Goal: Transaction & Acquisition: Purchase product/service

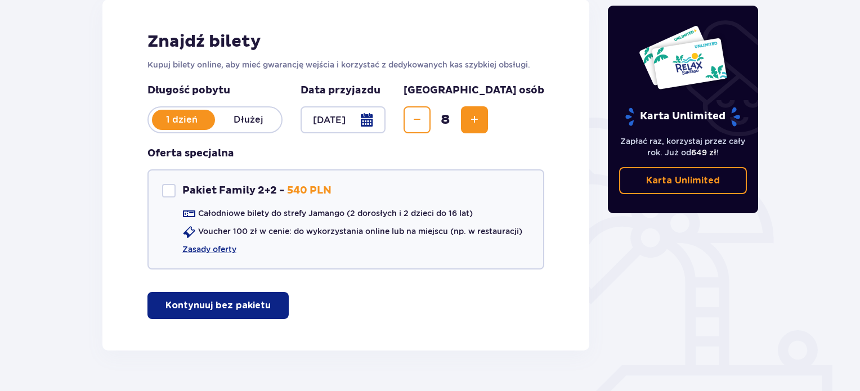
scroll to position [162, 0]
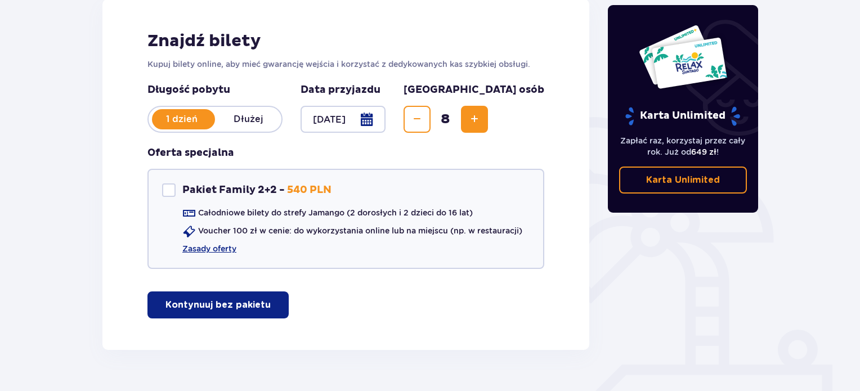
click at [252, 306] on p "Kontynuuj bez pakietu" at bounding box center [217, 305] width 105 height 12
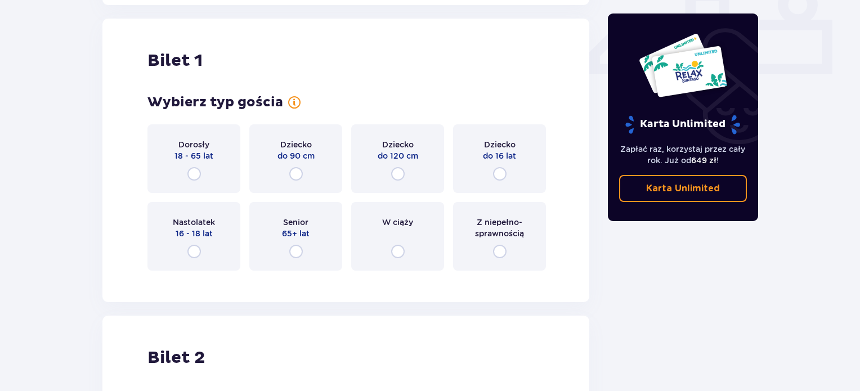
scroll to position [512, 0]
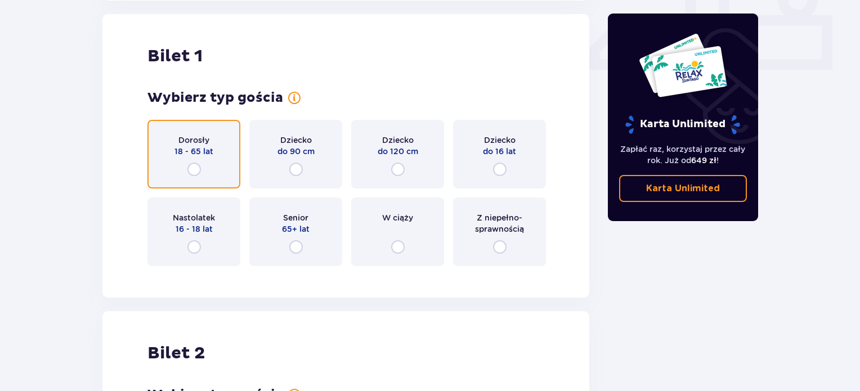
click at [194, 168] on input "radio" at bounding box center [194, 170] width 14 height 14
radio input "true"
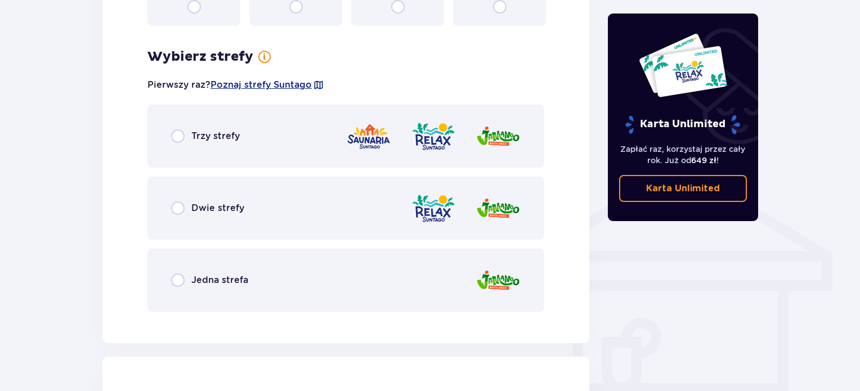
scroll to position [786, 0]
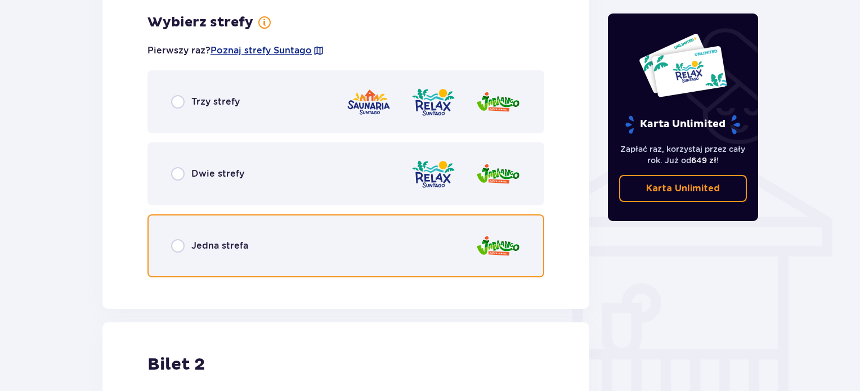
click at [174, 246] on input "radio" at bounding box center [178, 246] width 14 height 14
radio input "true"
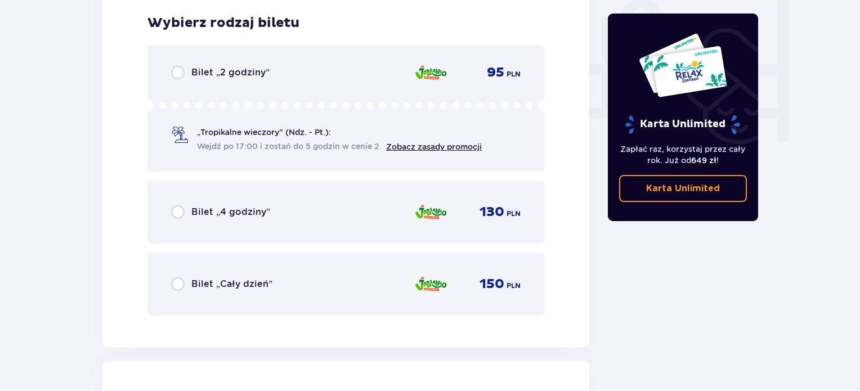
scroll to position [1072, 0]
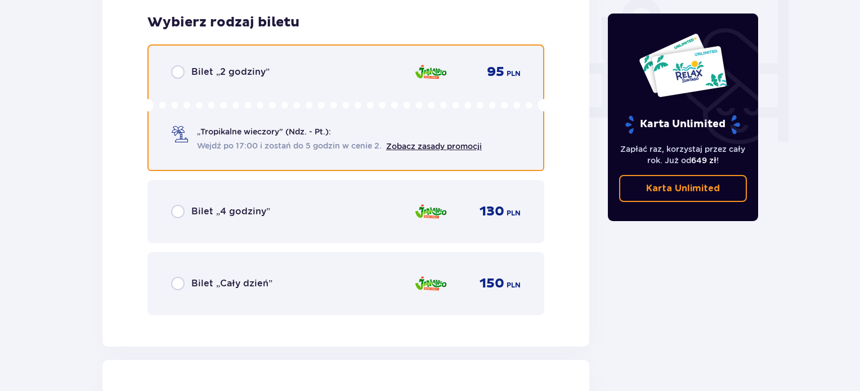
click at [178, 70] on input "radio" at bounding box center [178, 72] width 14 height 14
radio input "true"
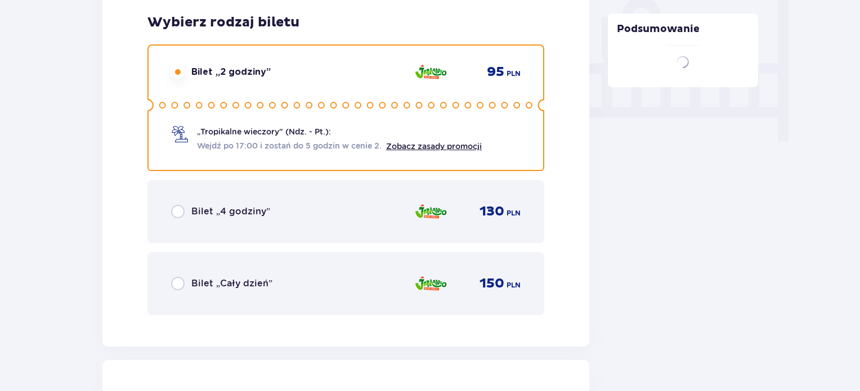
scroll to position [1418, 0]
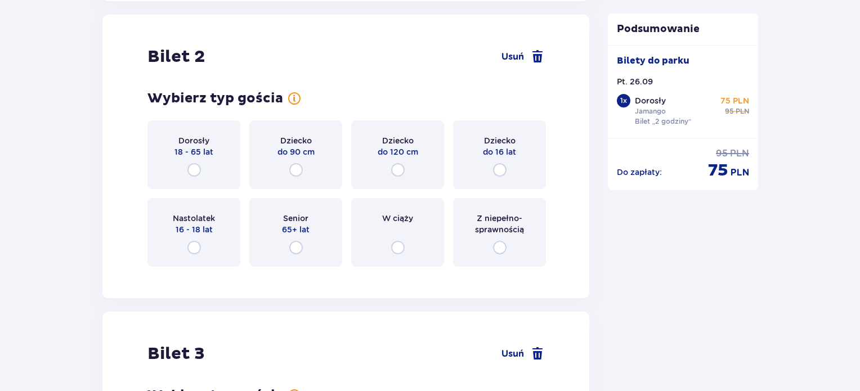
click at [200, 142] on p "Dorosły" at bounding box center [193, 140] width 31 height 11
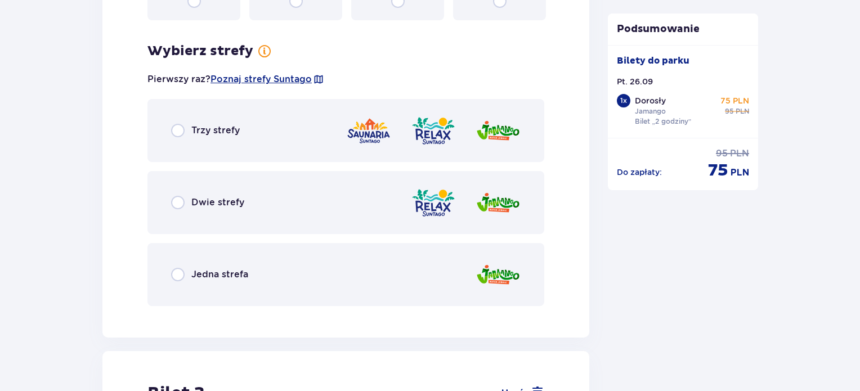
scroll to position [1693, 0]
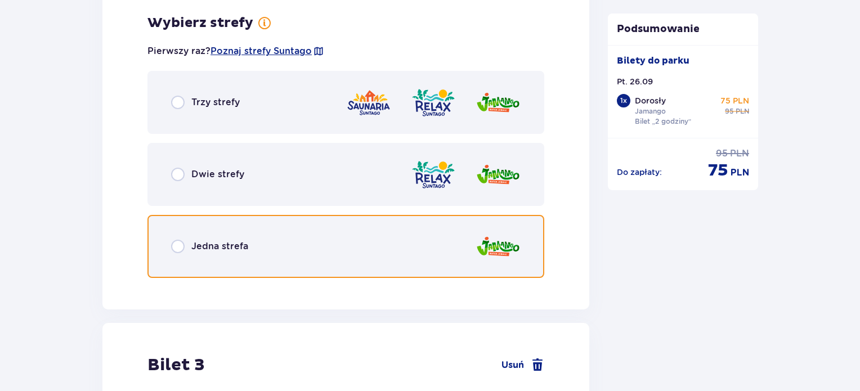
click at [178, 247] on input "radio" at bounding box center [178, 247] width 14 height 14
radio input "true"
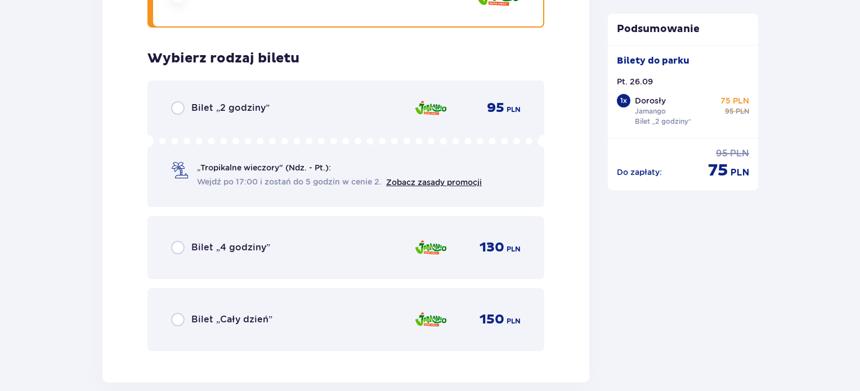
scroll to position [1979, 0]
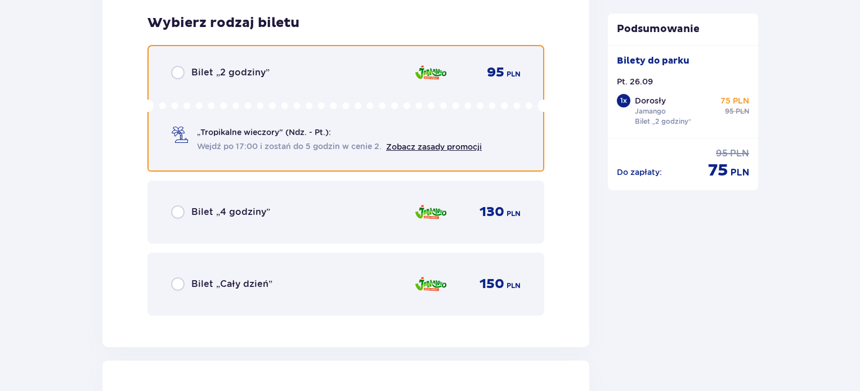
click at [180, 67] on input "radio" at bounding box center [178, 73] width 14 height 14
radio input "true"
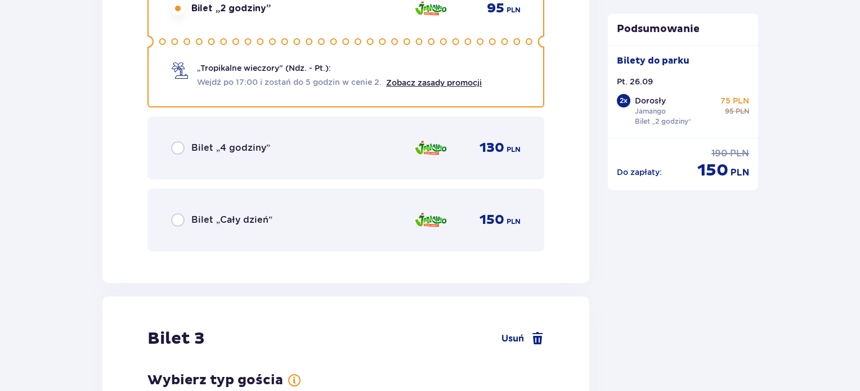
scroll to position [2324, 0]
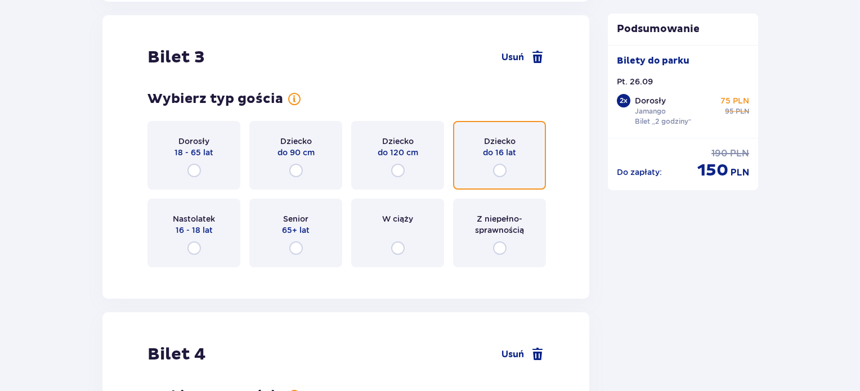
click at [502, 168] on input "radio" at bounding box center [500, 171] width 14 height 14
radio input "true"
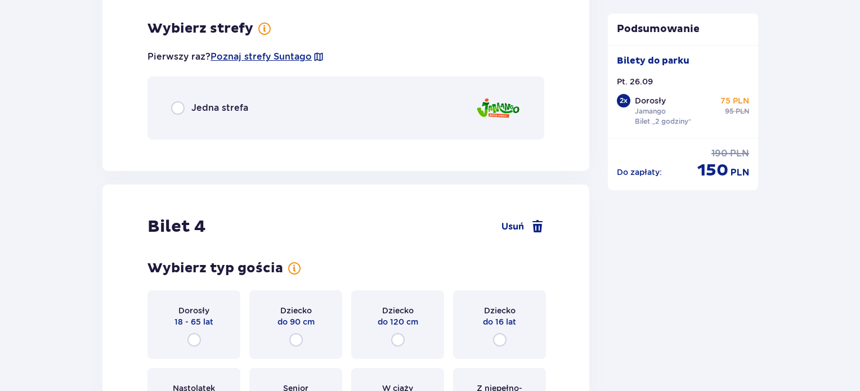
scroll to position [2599, 0]
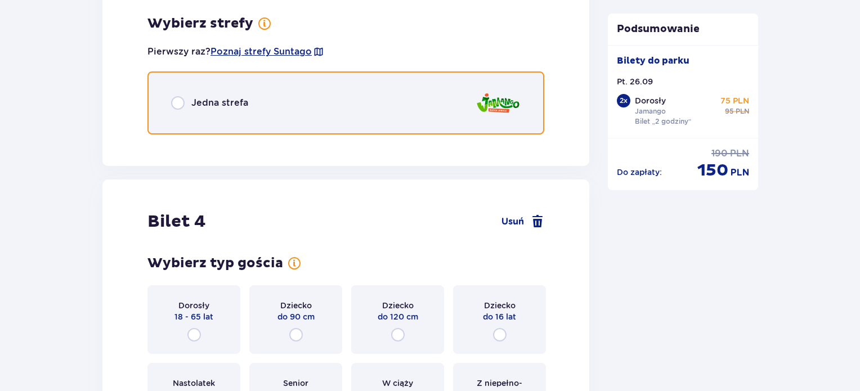
click at [181, 96] on input "radio" at bounding box center [178, 103] width 14 height 14
radio input "true"
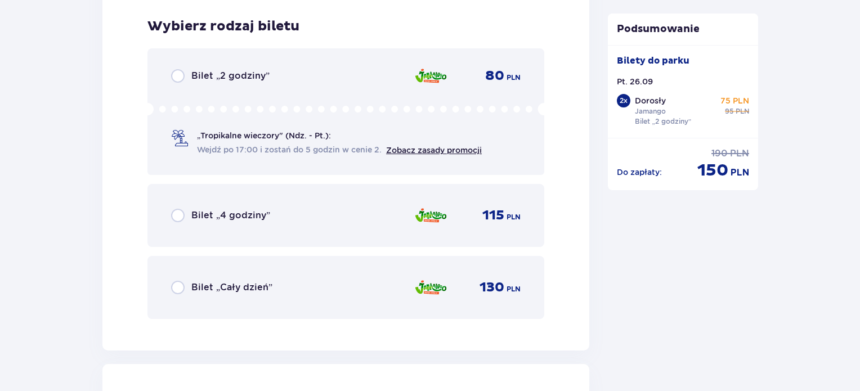
scroll to position [2741, 0]
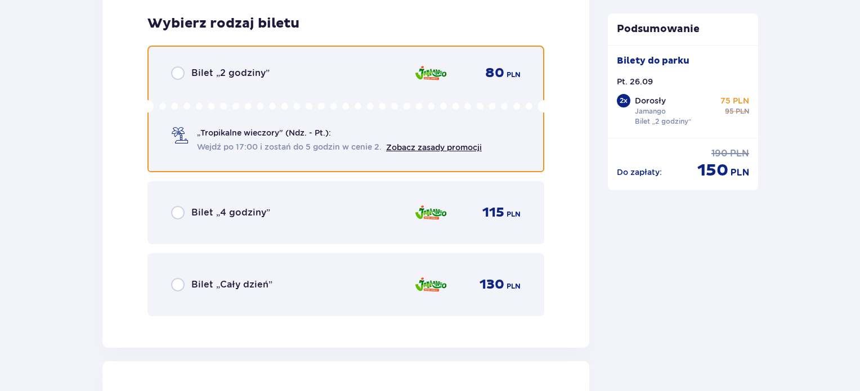
click at [180, 70] on input "radio" at bounding box center [178, 73] width 14 height 14
radio input "true"
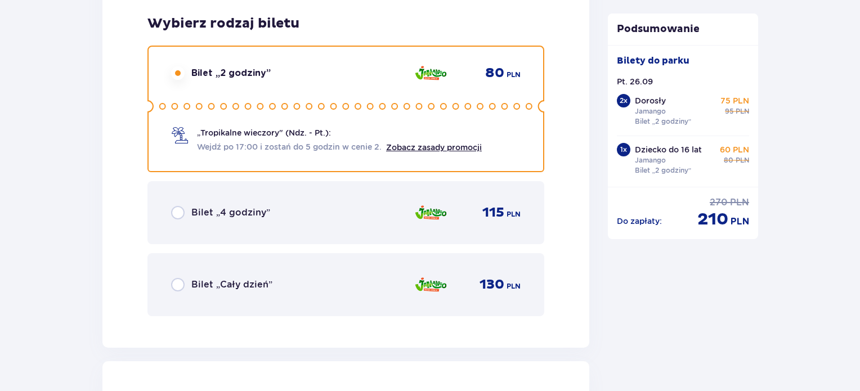
scroll to position [3087, 0]
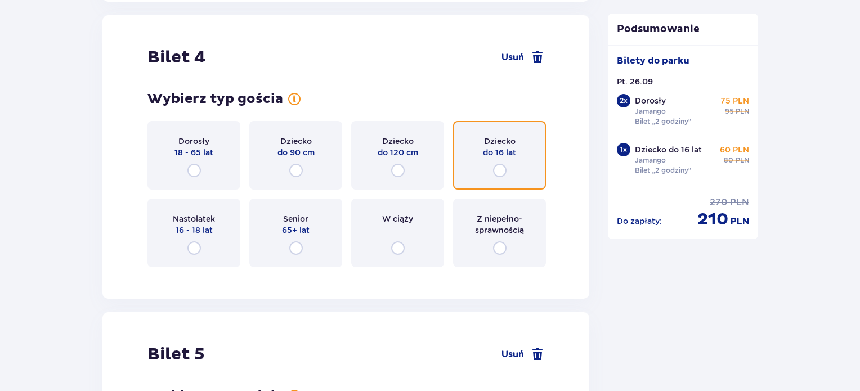
click at [500, 166] on input "radio" at bounding box center [500, 171] width 14 height 14
radio input "true"
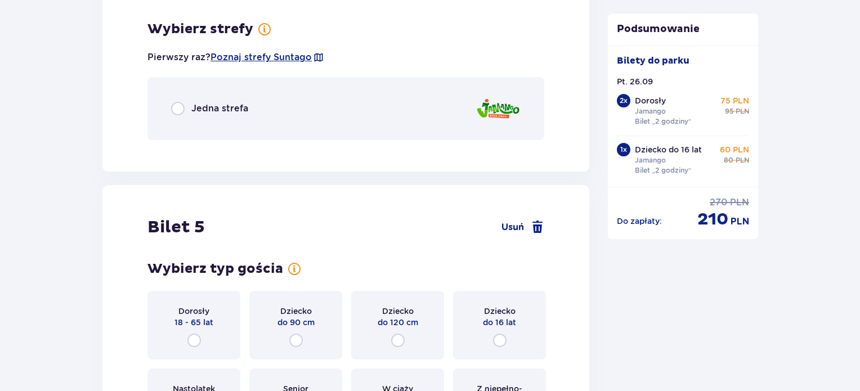
scroll to position [3362, 0]
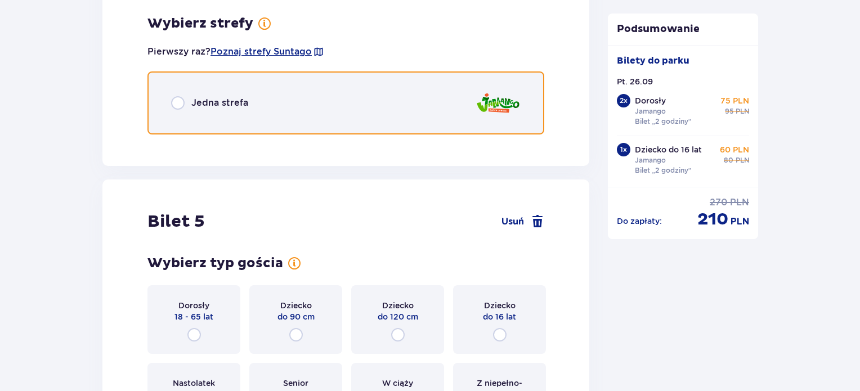
click at [178, 100] on input "radio" at bounding box center [178, 103] width 14 height 14
radio input "true"
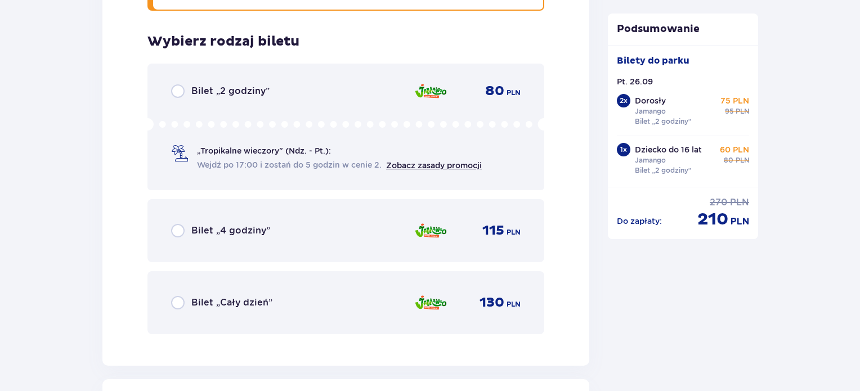
scroll to position [3503, 0]
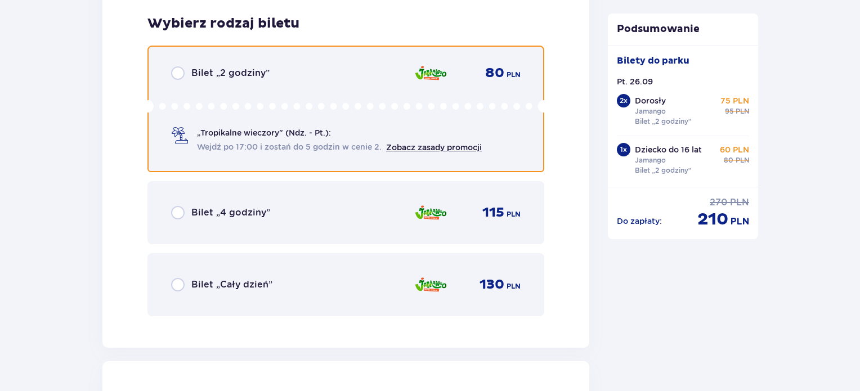
click at [180, 69] on input "radio" at bounding box center [178, 73] width 14 height 14
radio input "true"
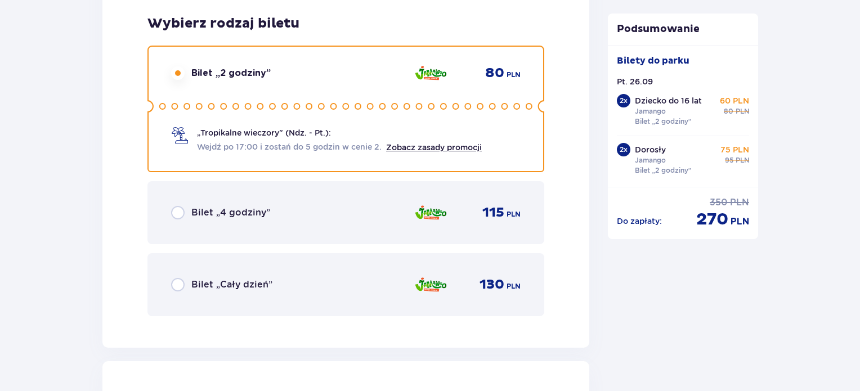
scroll to position [3849, 0]
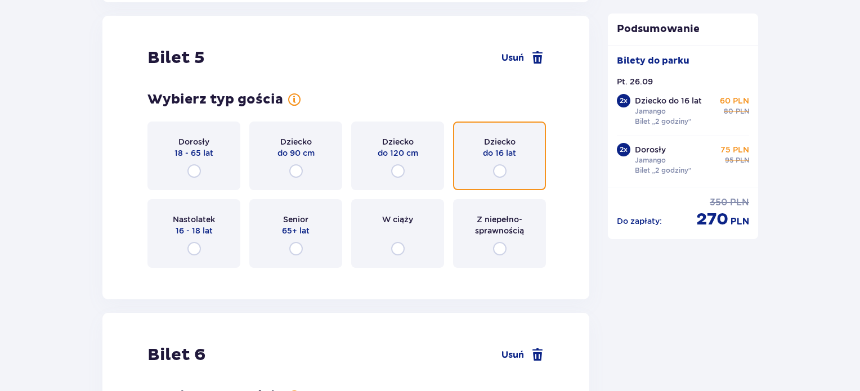
click at [499, 168] on input "radio" at bounding box center [500, 171] width 14 height 14
radio input "true"
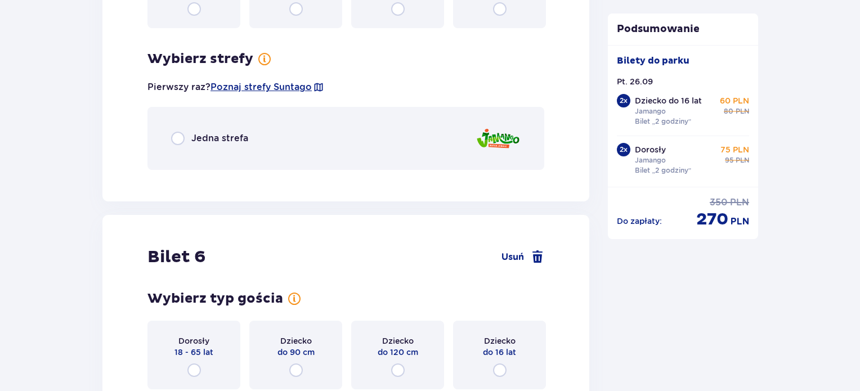
scroll to position [4124, 0]
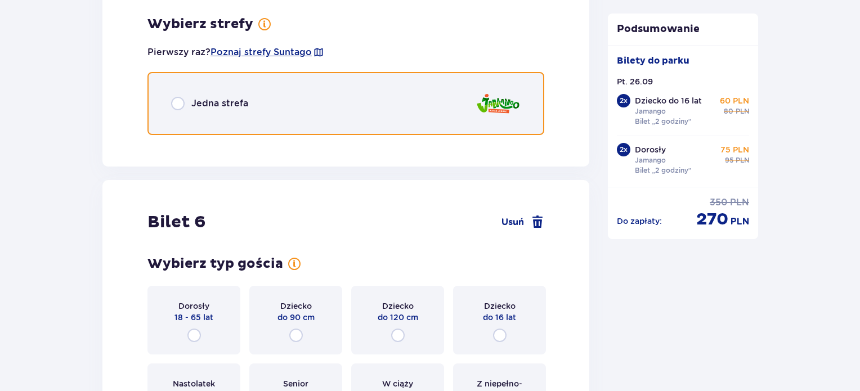
click at [176, 103] on input "radio" at bounding box center [178, 104] width 14 height 14
radio input "true"
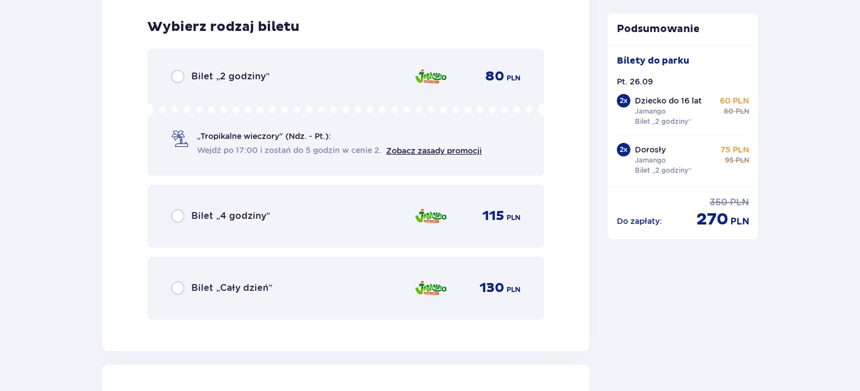
scroll to position [4265, 0]
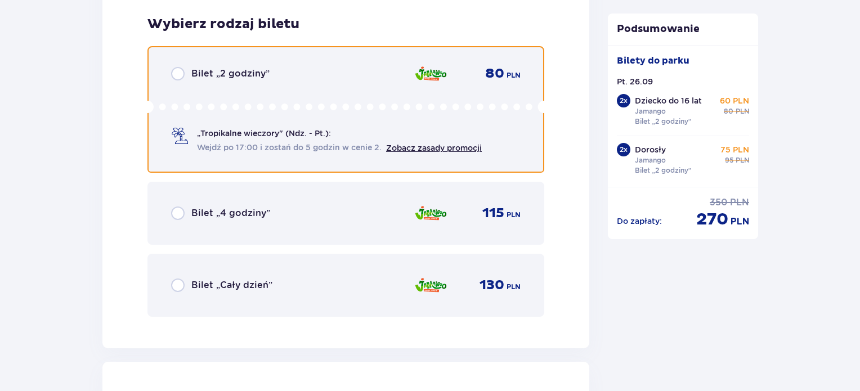
click at [177, 73] on input "radio" at bounding box center [178, 74] width 14 height 14
radio input "true"
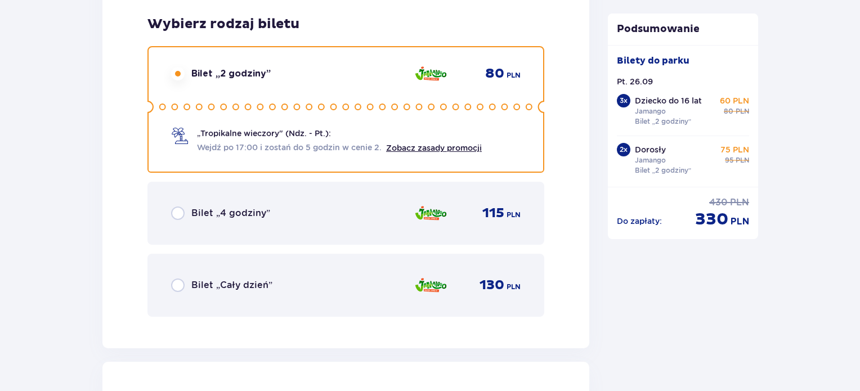
scroll to position [4611, 0]
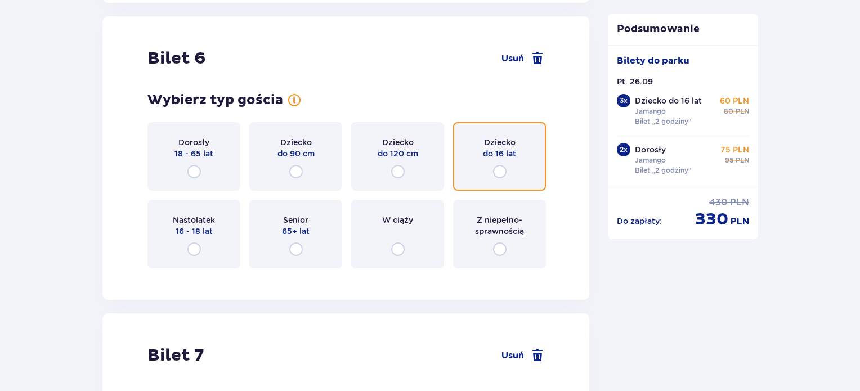
click at [501, 169] on input "radio" at bounding box center [500, 172] width 14 height 14
radio input "true"
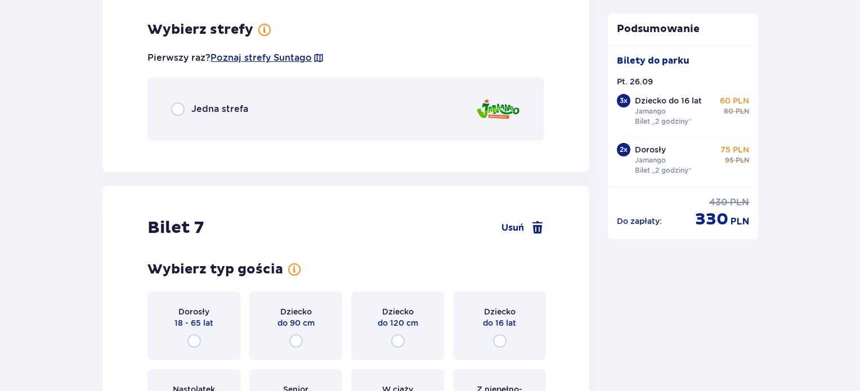
scroll to position [4886, 0]
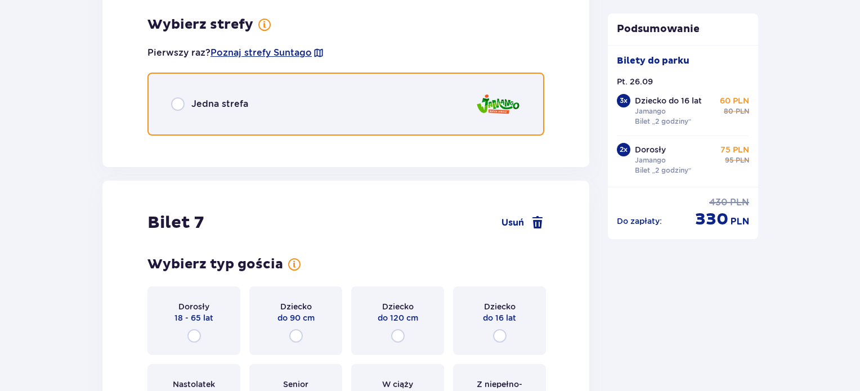
click at [178, 107] on input "radio" at bounding box center [178, 104] width 14 height 14
radio input "true"
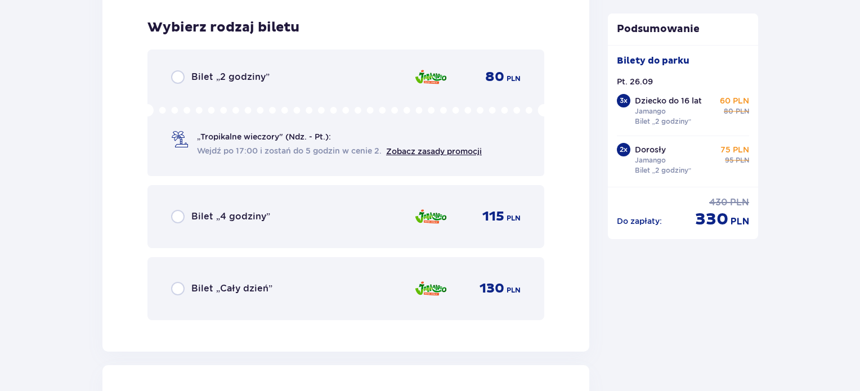
scroll to position [5028, 0]
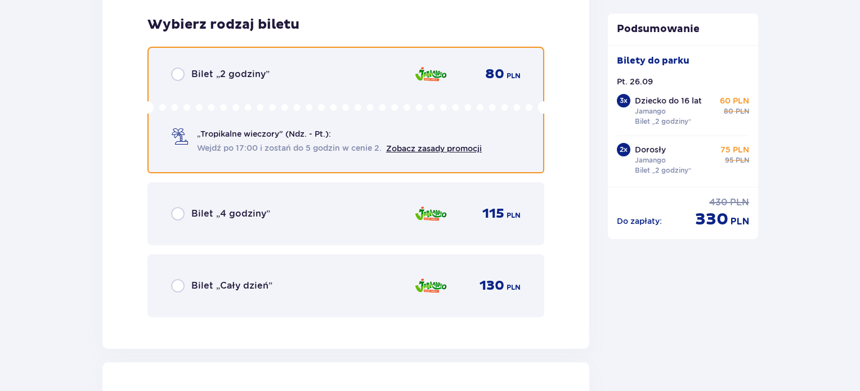
click at [181, 73] on input "radio" at bounding box center [178, 75] width 14 height 14
radio input "true"
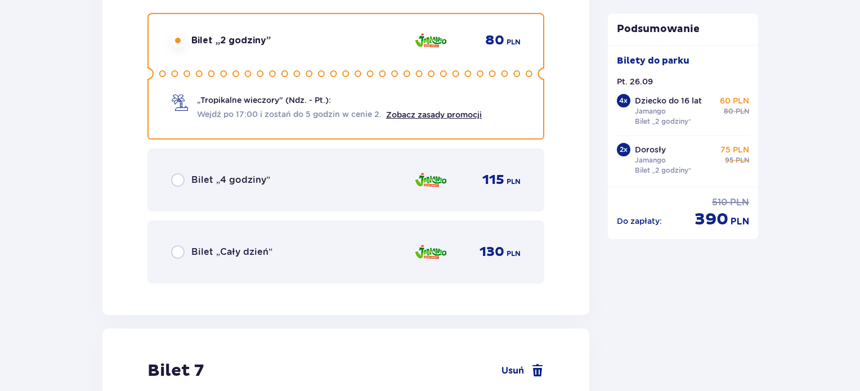
scroll to position [5373, 0]
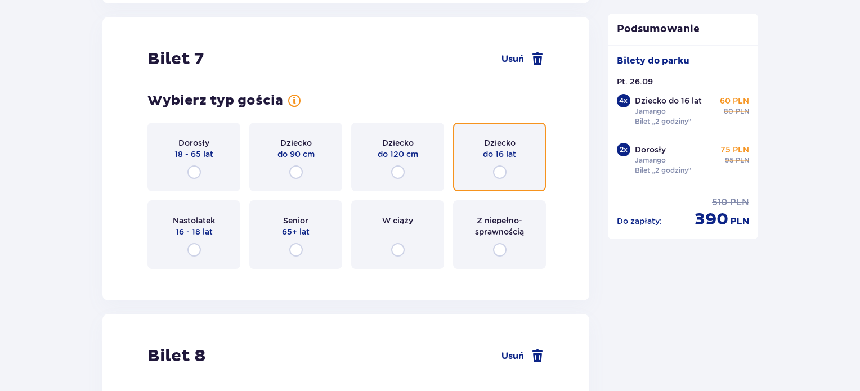
click at [498, 165] on input "radio" at bounding box center [500, 172] width 14 height 14
radio input "true"
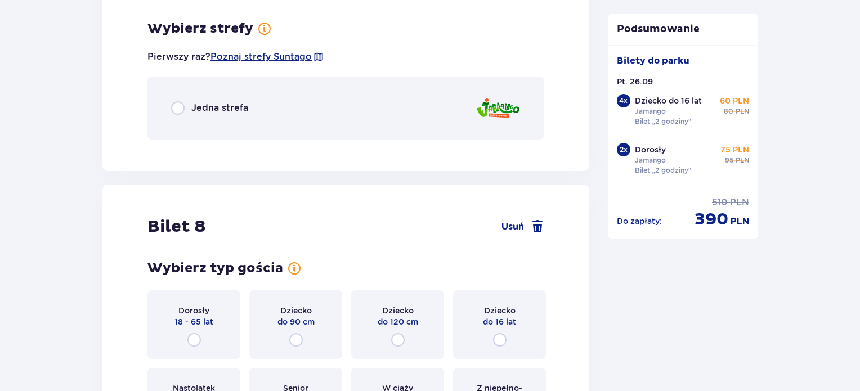
scroll to position [5648, 0]
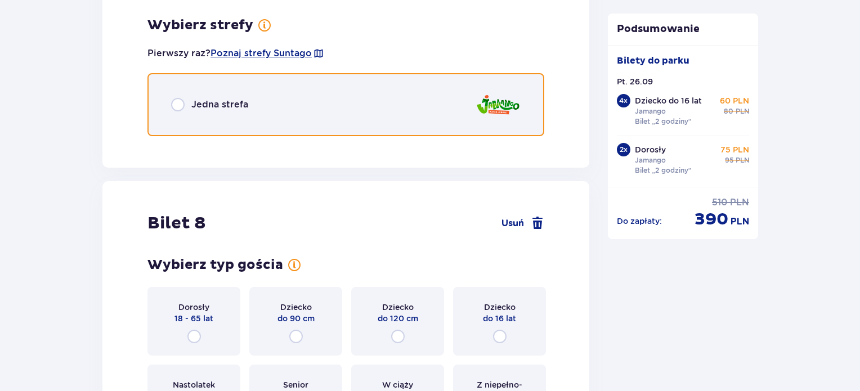
click at [178, 101] on input "radio" at bounding box center [178, 105] width 14 height 14
radio input "true"
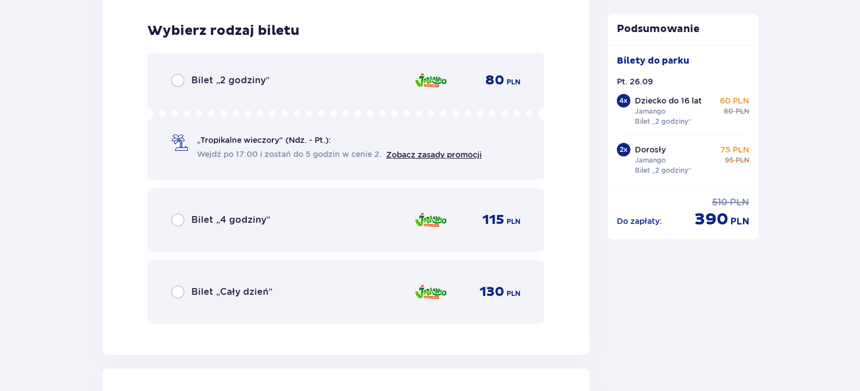
scroll to position [5790, 0]
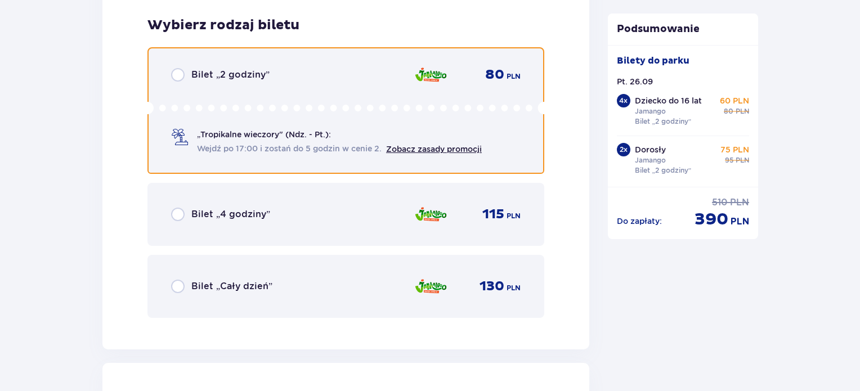
click at [180, 71] on input "radio" at bounding box center [178, 75] width 14 height 14
radio input "true"
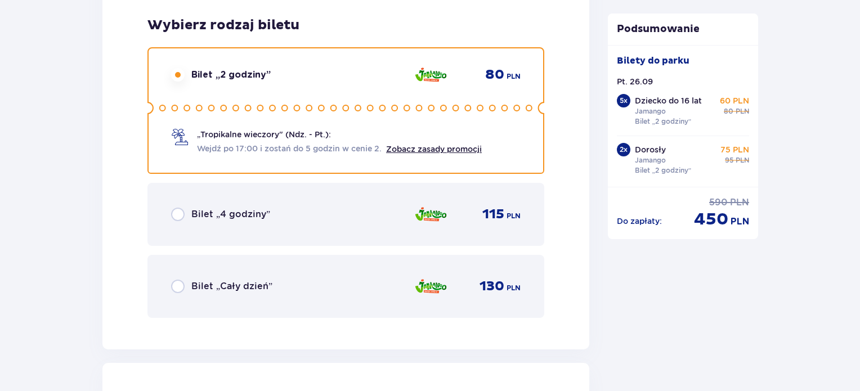
scroll to position [6135, 0]
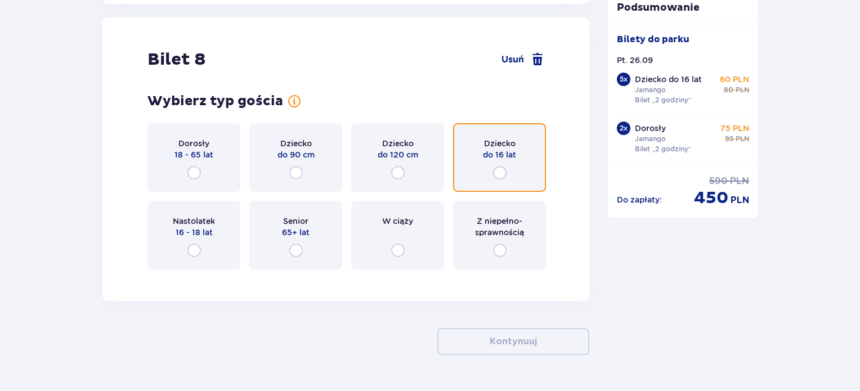
click at [502, 168] on input "radio" at bounding box center [500, 173] width 14 height 14
radio input "true"
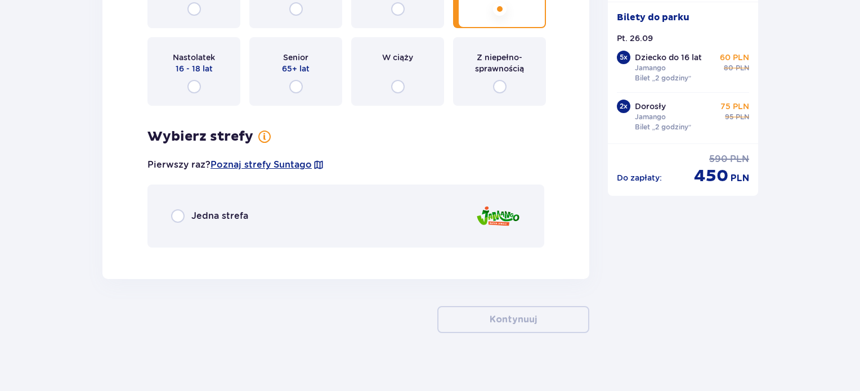
scroll to position [6305, 0]
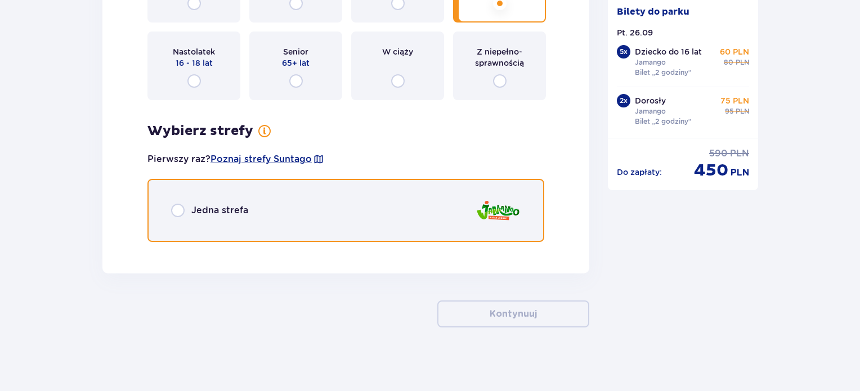
click at [176, 205] on input "radio" at bounding box center [178, 211] width 14 height 14
radio input "true"
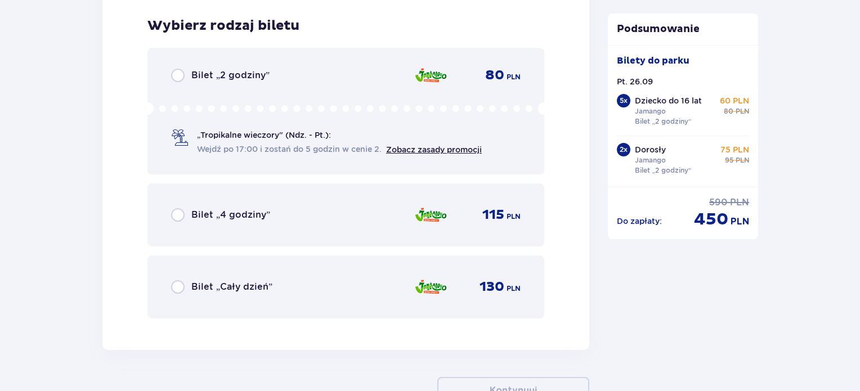
scroll to position [6552, 0]
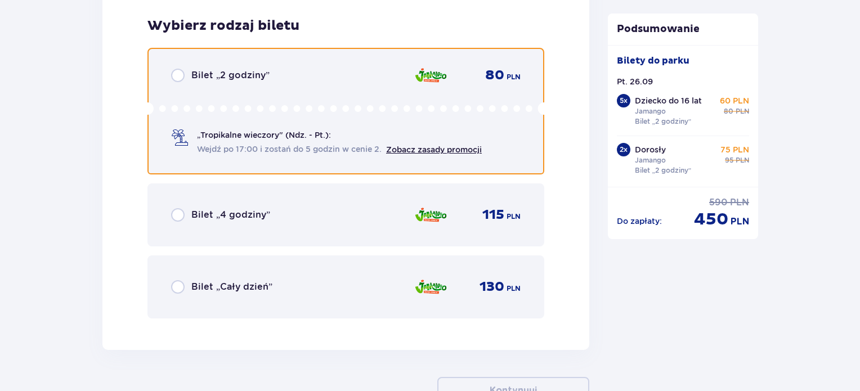
click at [178, 71] on input "radio" at bounding box center [178, 76] width 14 height 14
radio input "true"
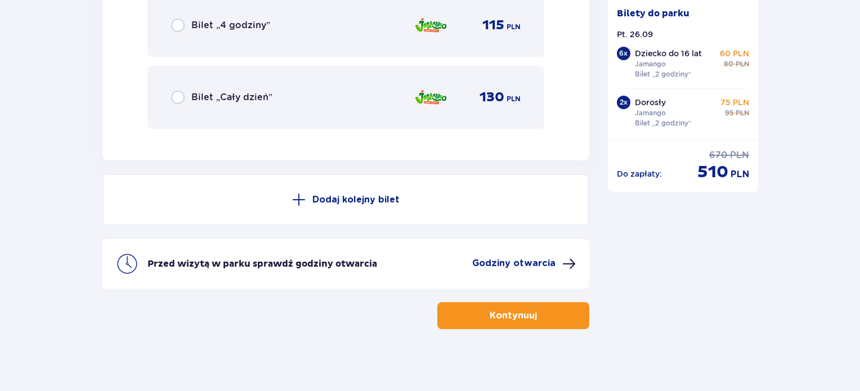
scroll to position [6743, 0]
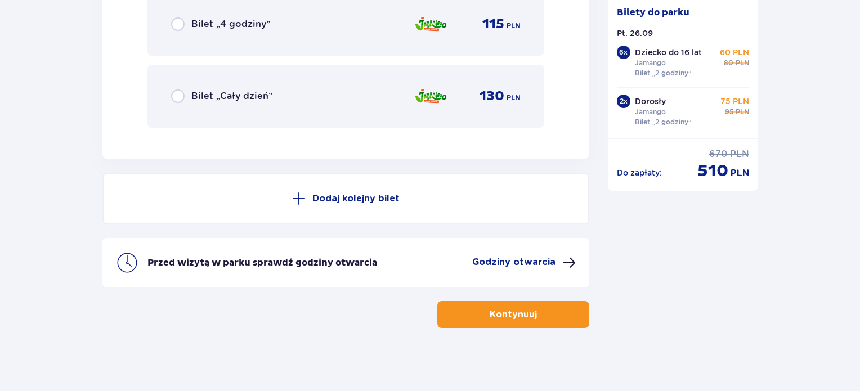
click at [351, 182] on button "Dodaj kolejny bilet" at bounding box center [345, 199] width 487 height 52
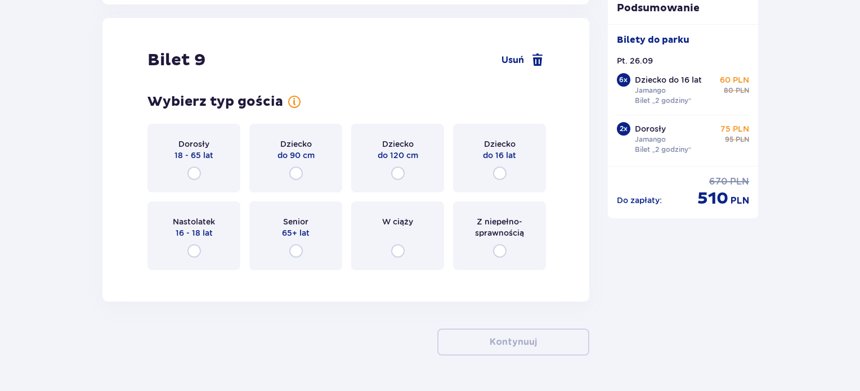
scroll to position [6898, 0]
click at [192, 166] on input "radio" at bounding box center [194, 173] width 14 height 14
radio input "true"
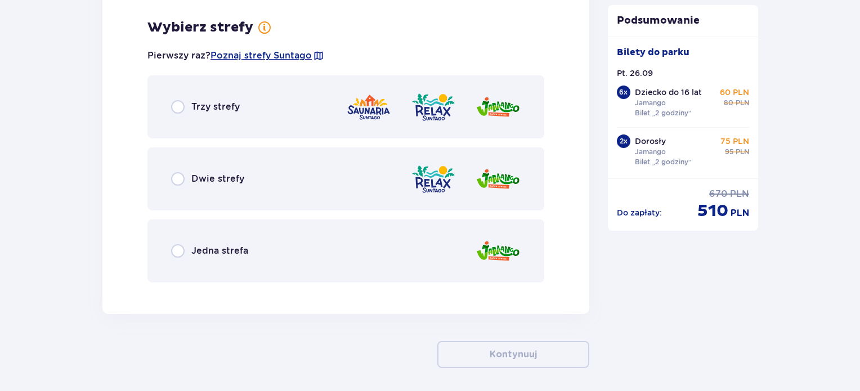
scroll to position [7173, 0]
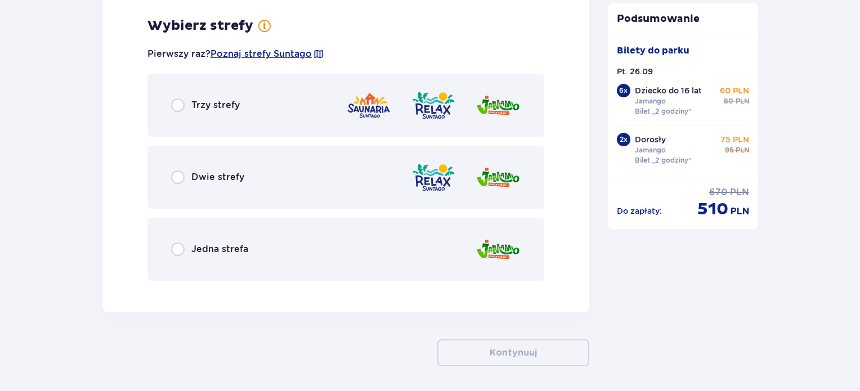
click at [175, 252] on div "Jedna strefa" at bounding box center [345, 249] width 397 height 63
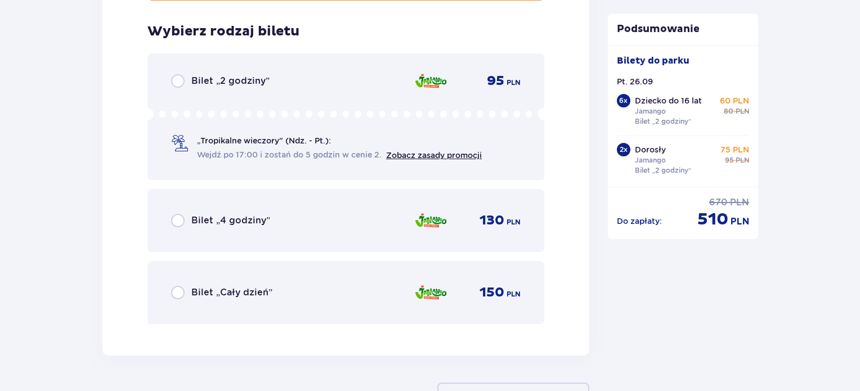
scroll to position [7459, 0]
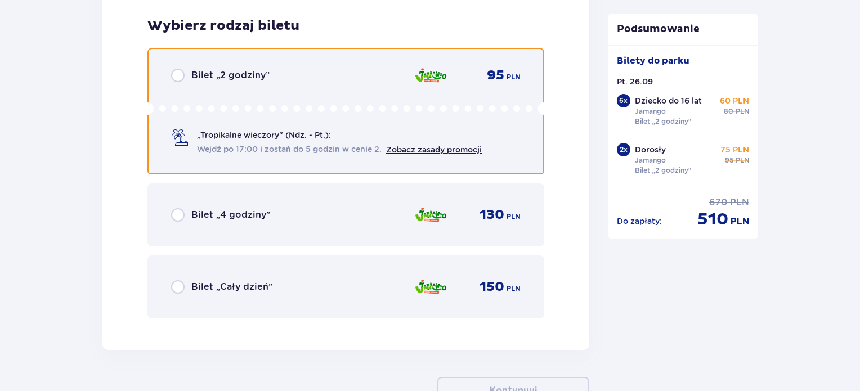
click at [178, 71] on input "radio" at bounding box center [178, 76] width 14 height 14
radio input "true"
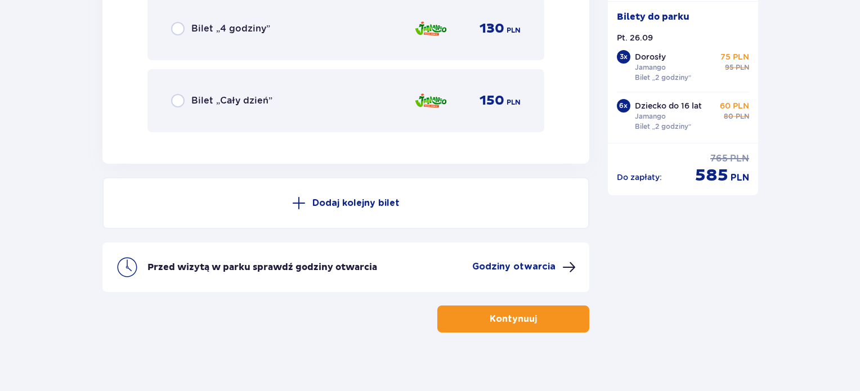
scroll to position [7648, 0]
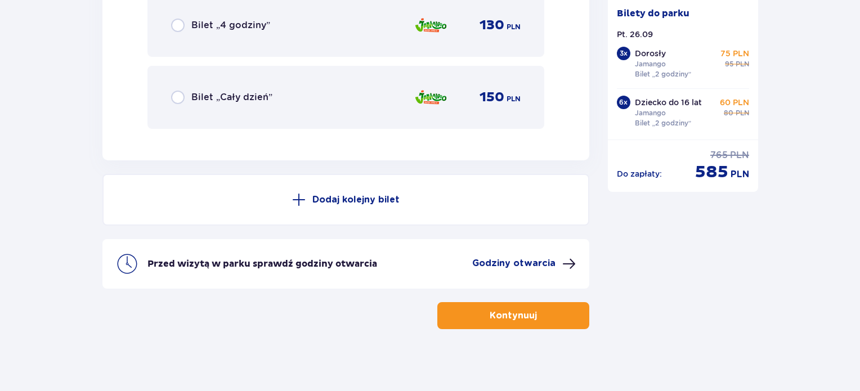
click at [532, 315] on span "button" at bounding box center [539, 316] width 14 height 14
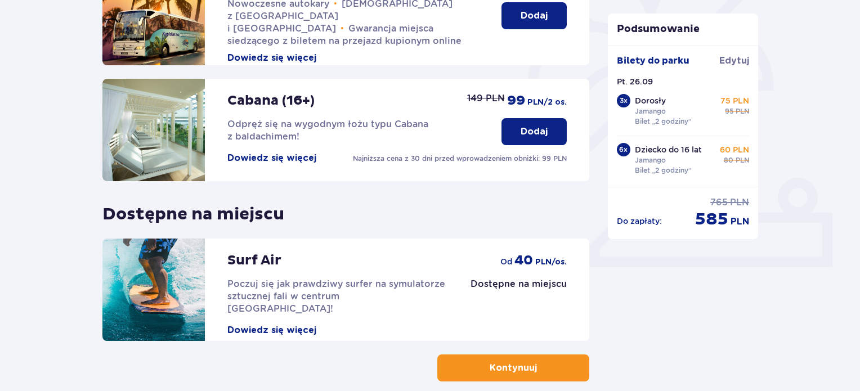
scroll to position [371, 0]
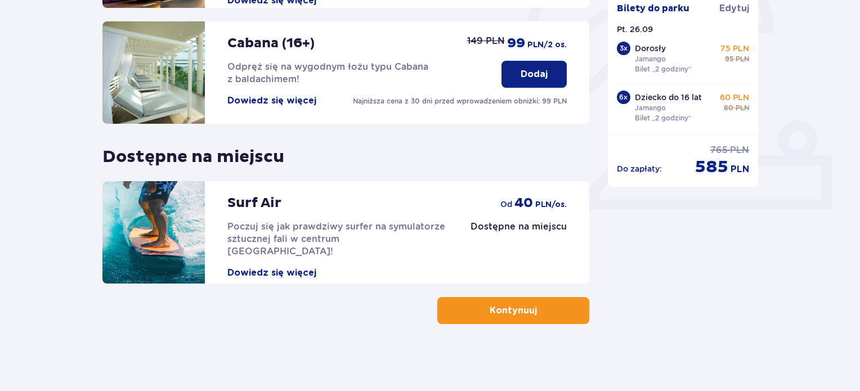
click at [554, 316] on button "Kontynuuj" at bounding box center [513, 310] width 152 height 27
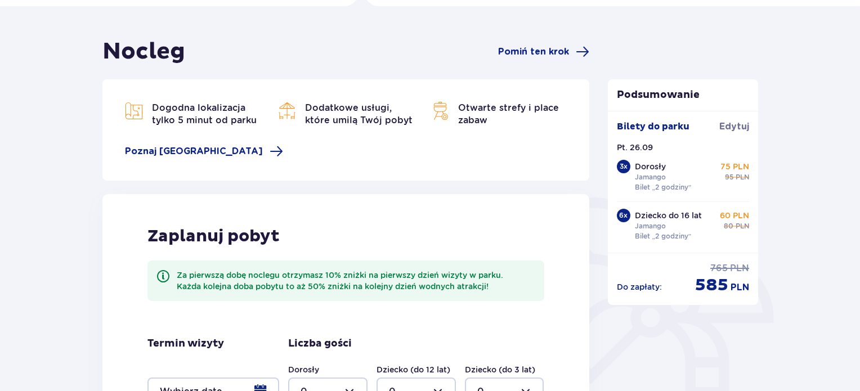
scroll to position [285, 0]
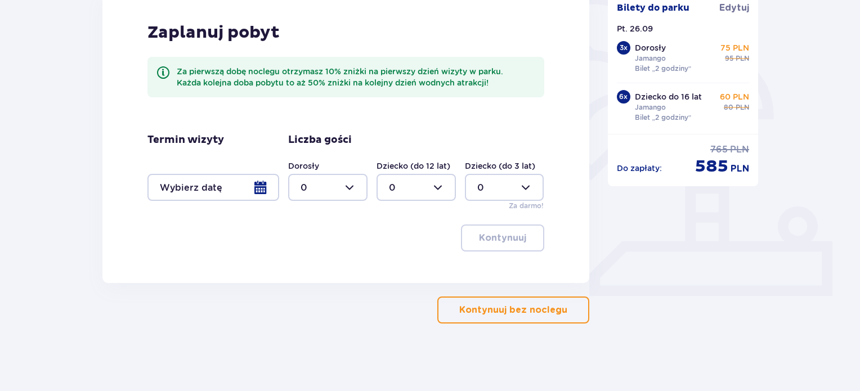
click at [511, 312] on p "Kontynuuj bez noclegu" at bounding box center [513, 310] width 108 height 12
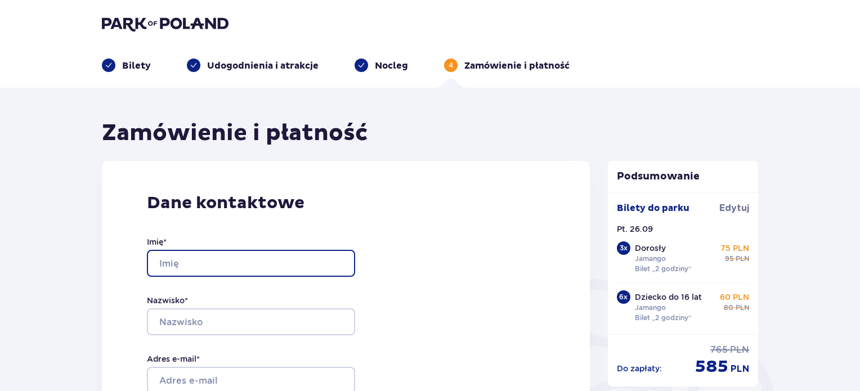
click at [274, 263] on input "Imię *" at bounding box center [251, 263] width 208 height 27
type input "Dominika"
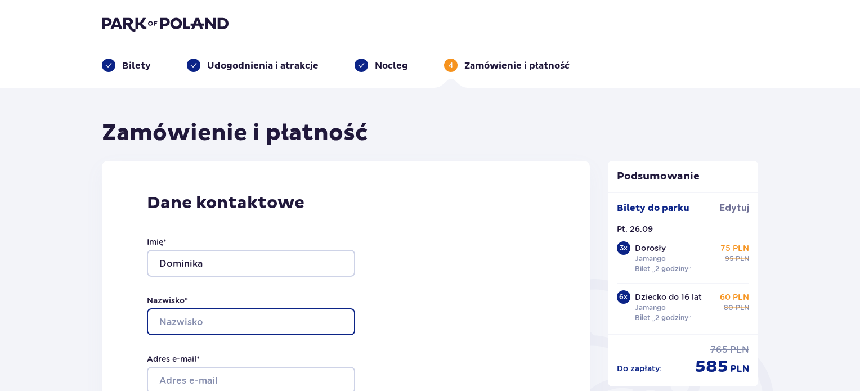
type input "[PERSON_NAME]"
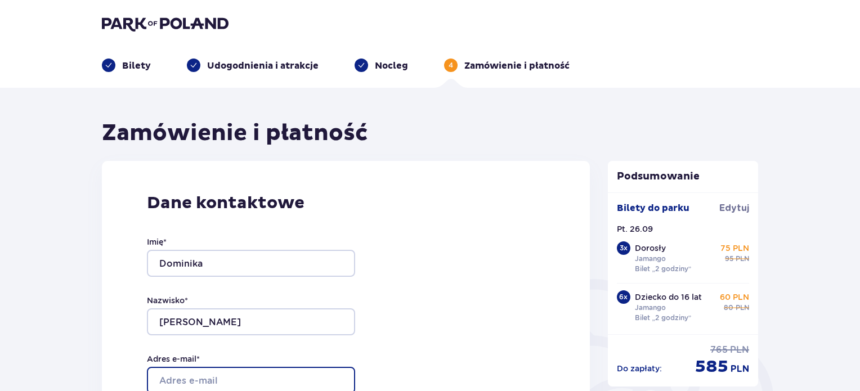
type input "[PERSON_NAME][EMAIL_ADDRESS][DOMAIN_NAME]"
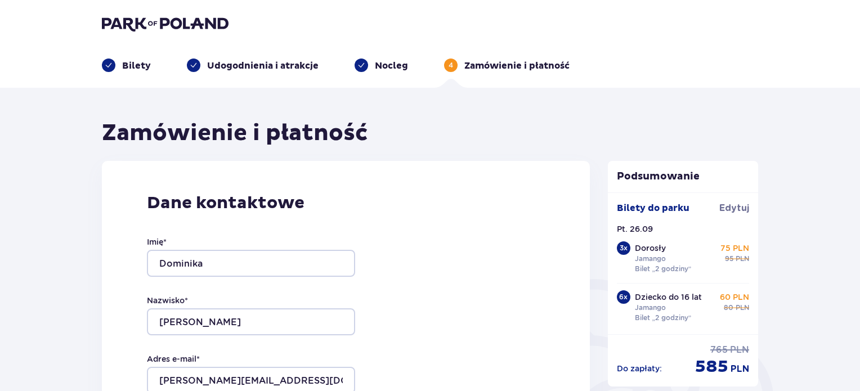
type input "[PERSON_NAME][EMAIL_ADDRESS][DOMAIN_NAME]"
type input "608033160"
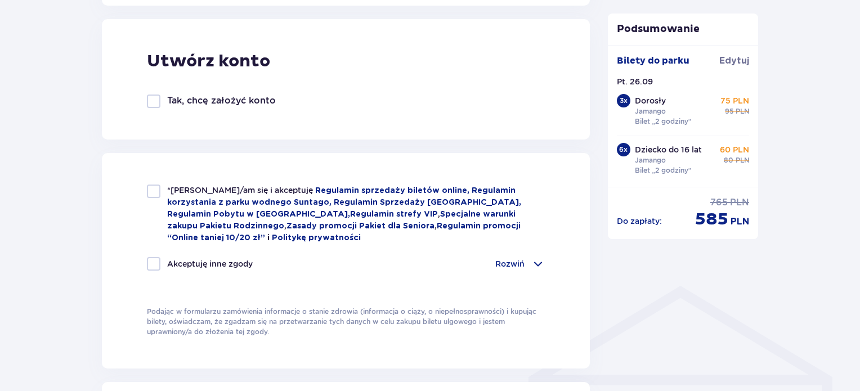
scroll to position [635, 0]
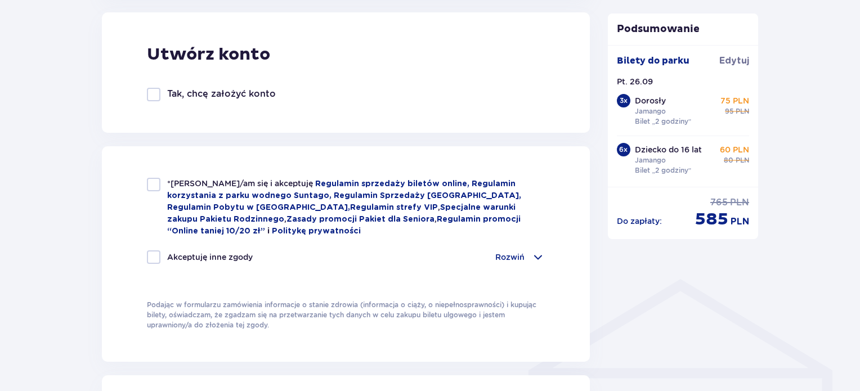
click at [155, 180] on div at bounding box center [154, 185] width 14 height 14
checkbox input "true"
click at [539, 254] on span at bounding box center [538, 257] width 14 height 14
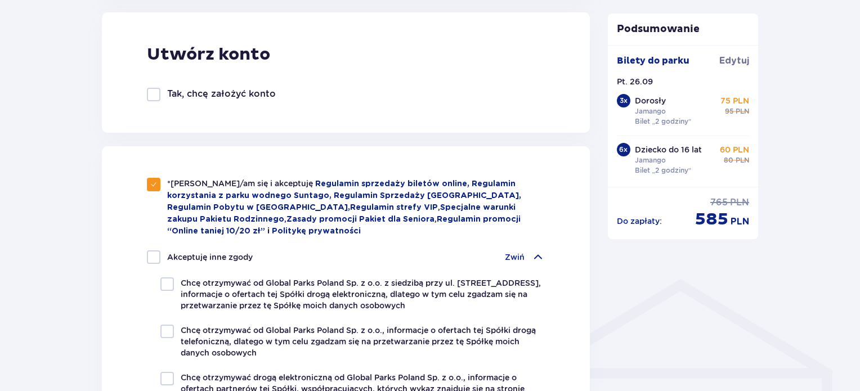
click at [539, 254] on span at bounding box center [538, 257] width 14 height 14
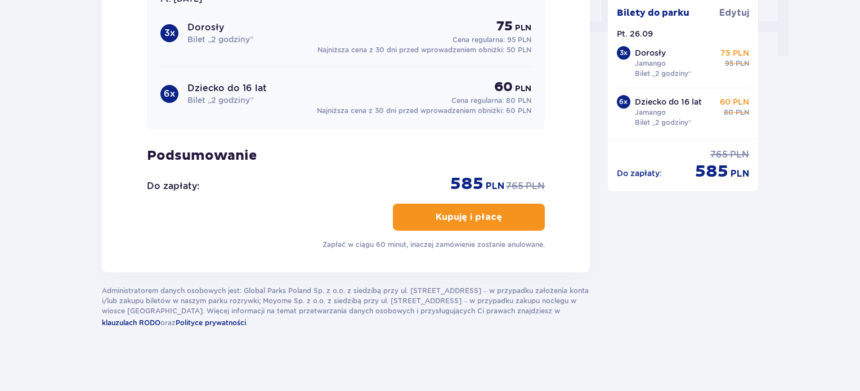
scroll to position [1160, 0]
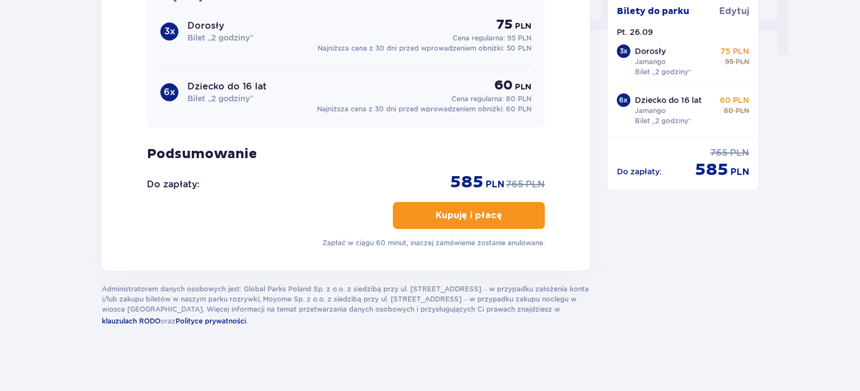
click at [521, 218] on button "Kupuję i płacę" at bounding box center [469, 215] width 152 height 27
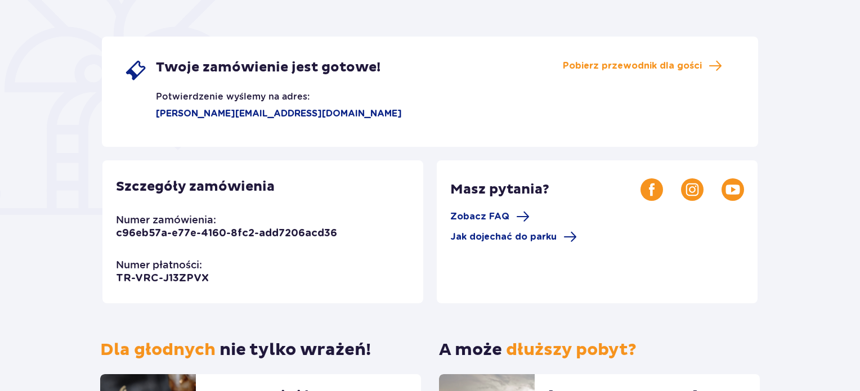
scroll to position [180, 0]
